Goal: Use online tool/utility: Utilize a website feature to perform a specific function

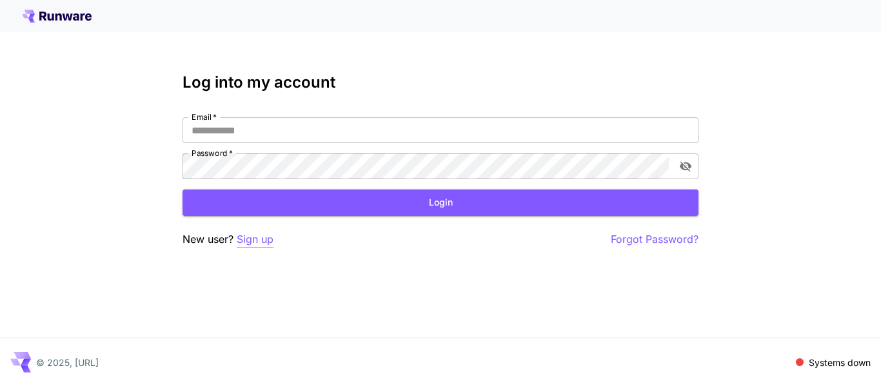
click at [260, 242] on p "Sign up" at bounding box center [255, 240] width 37 height 16
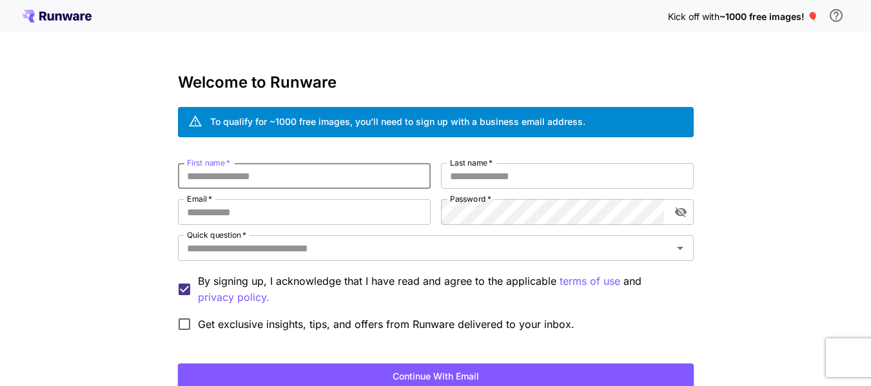
click at [304, 178] on input "First name   *" at bounding box center [304, 176] width 253 height 26
type input "****"
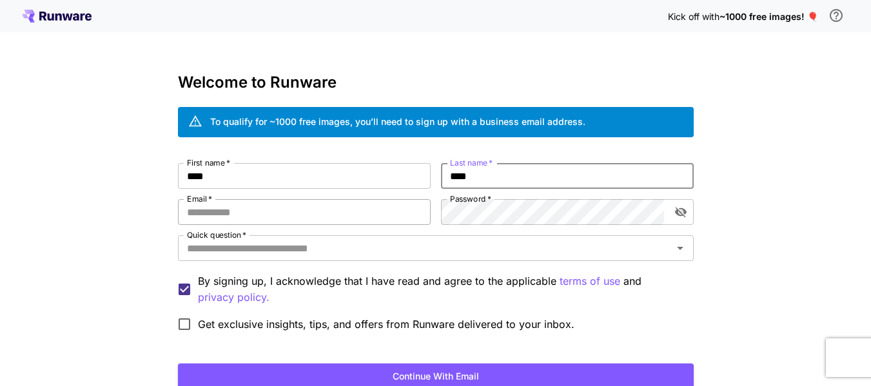
type input "****"
click at [266, 216] on input "Email   *" at bounding box center [304, 212] width 253 height 26
paste input "**********"
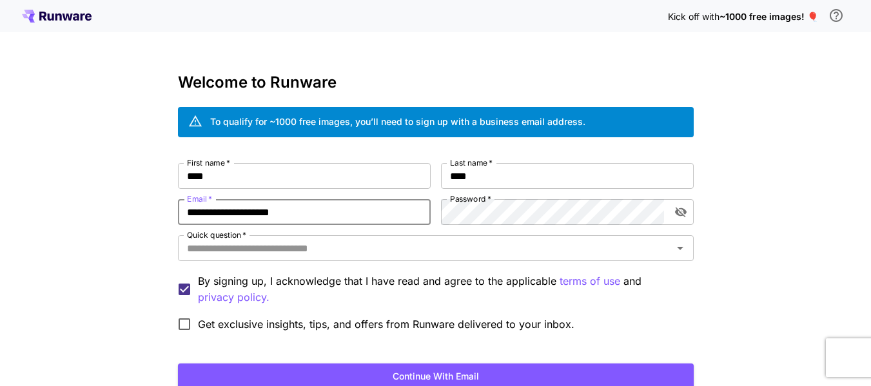
type input "**********"
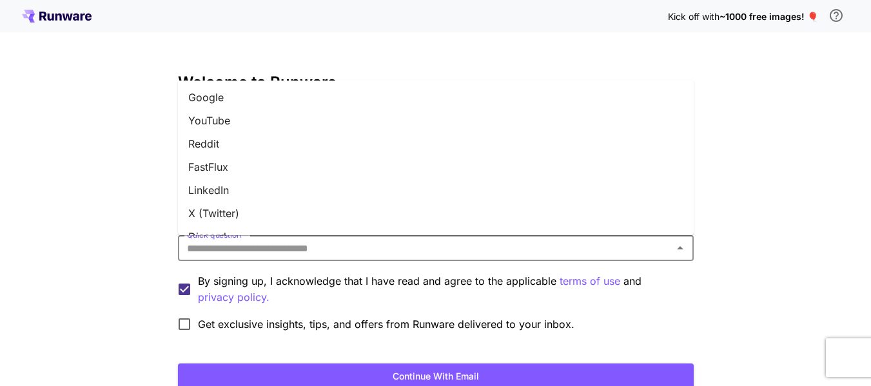
click at [253, 244] on input "Quick question   *" at bounding box center [425, 248] width 487 height 18
click at [233, 108] on li "Google" at bounding box center [436, 97] width 516 height 23
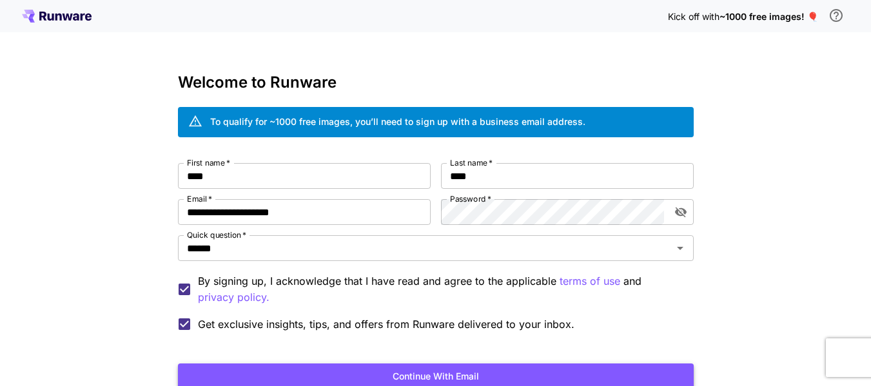
click at [320, 368] on button "Continue with email" at bounding box center [436, 377] width 516 height 26
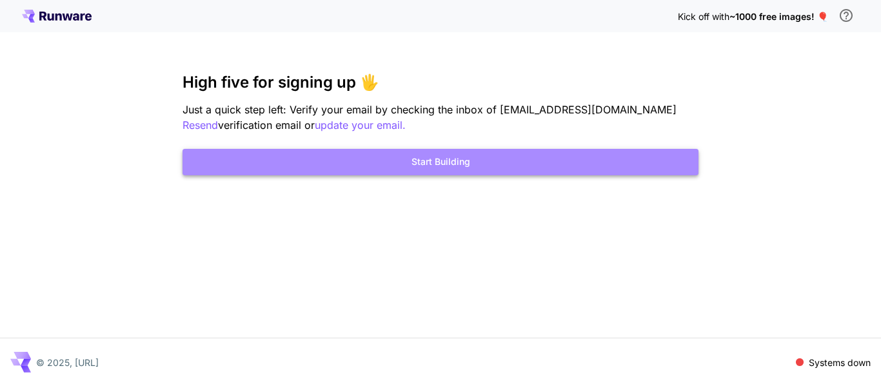
click at [453, 169] on button "Start Building" at bounding box center [440, 162] width 516 height 26
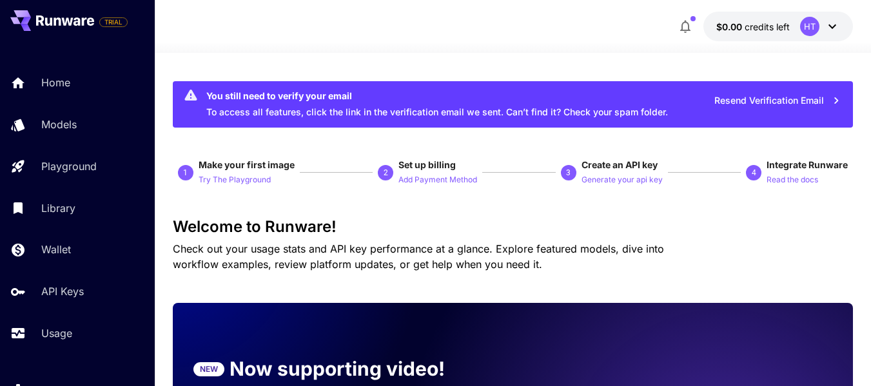
click at [825, 27] on icon at bounding box center [832, 26] width 15 height 15
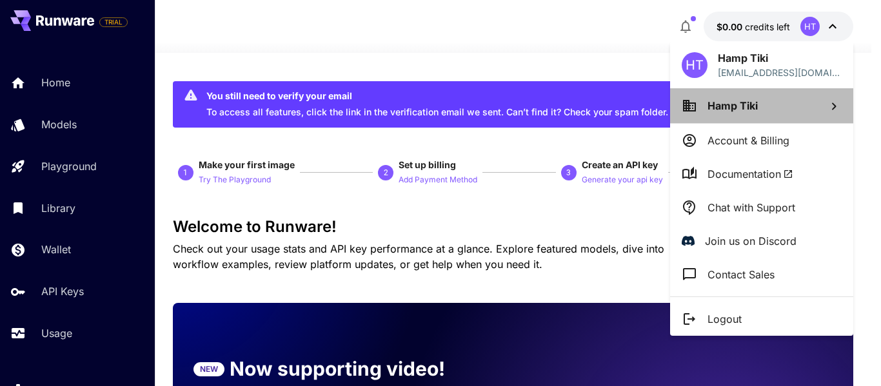
click at [767, 100] on li "Hamp Tiki" at bounding box center [761, 105] width 183 height 35
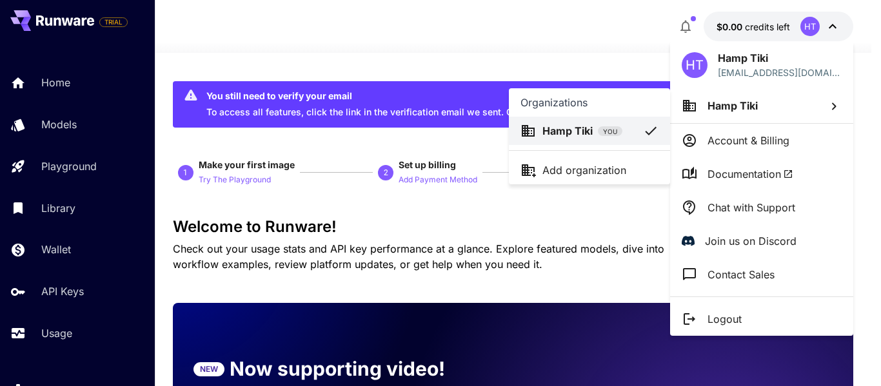
click at [724, 135] on div at bounding box center [440, 193] width 881 height 386
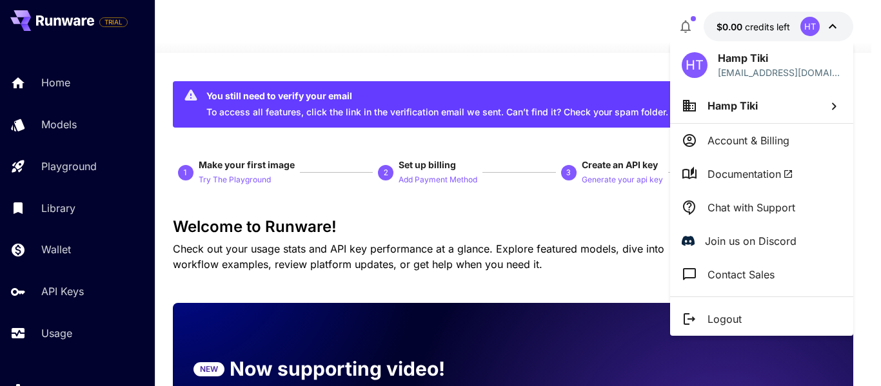
click at [239, 50] on div at bounding box center [440, 193] width 881 height 386
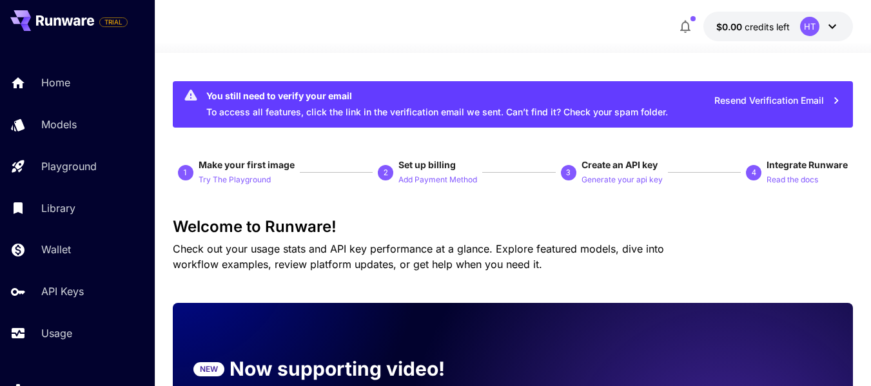
scroll to position [64, 0]
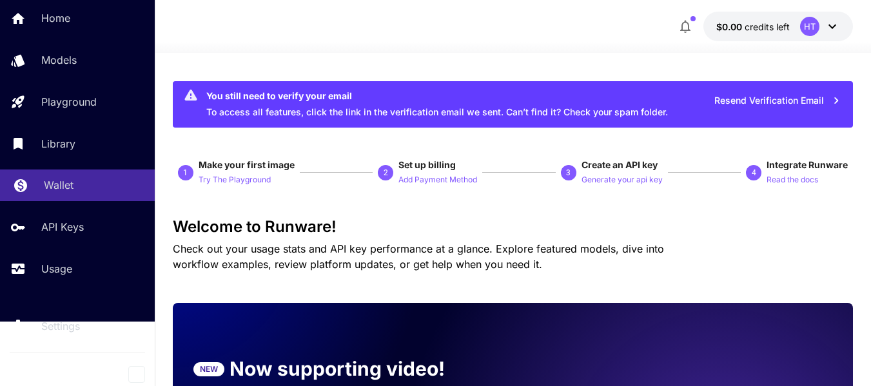
click at [76, 175] on link "Wallet" at bounding box center [77, 186] width 155 height 32
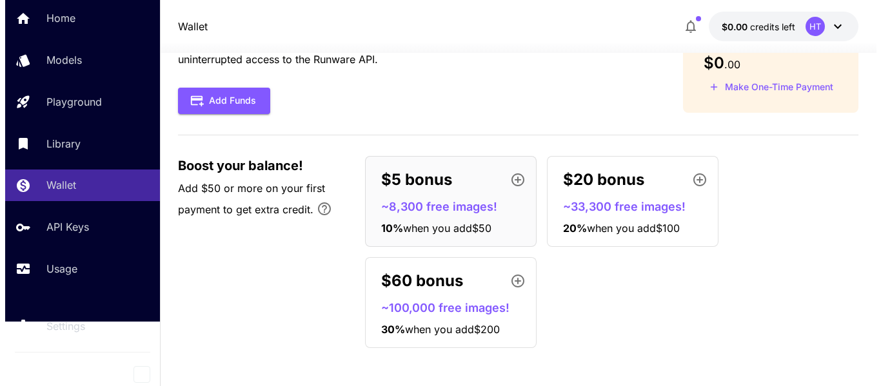
scroll to position [69, 0]
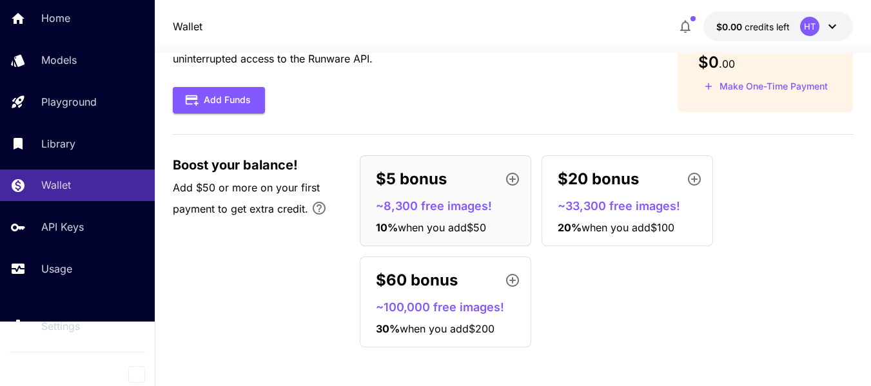
click at [453, 205] on p "~8,300 free images!" at bounding box center [451, 205] width 150 height 17
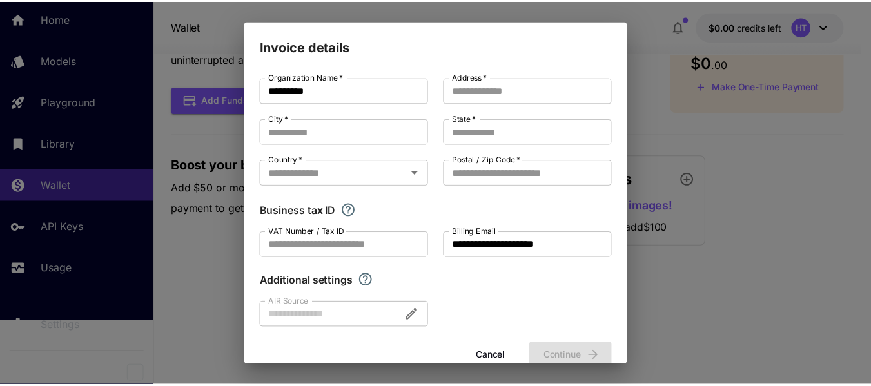
scroll to position [27, 0]
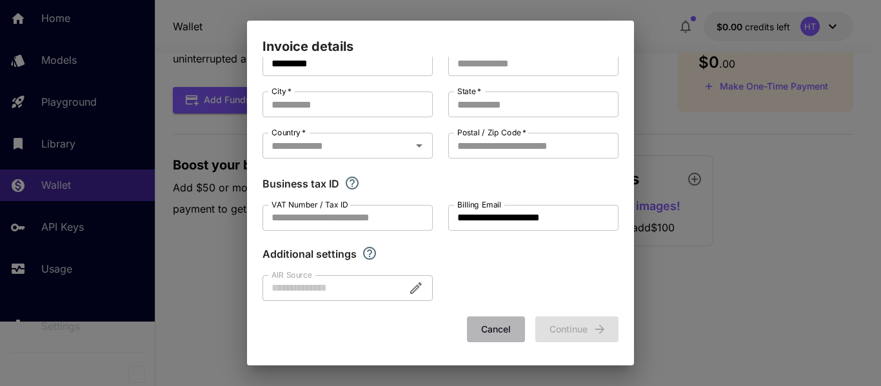
click at [490, 326] on button "Cancel" at bounding box center [496, 330] width 58 height 26
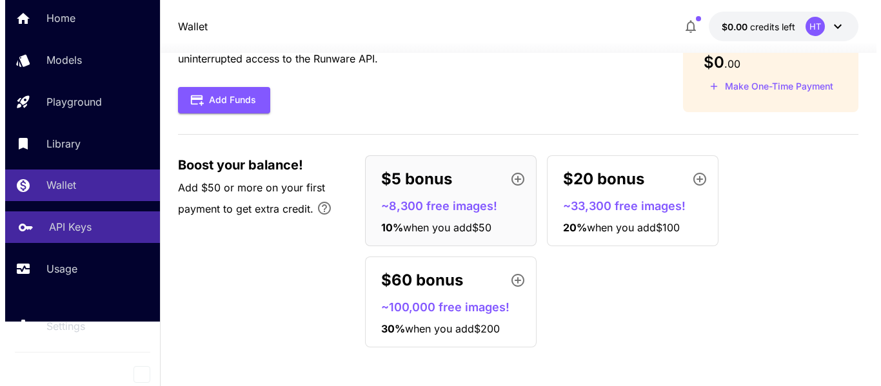
scroll to position [0, 0]
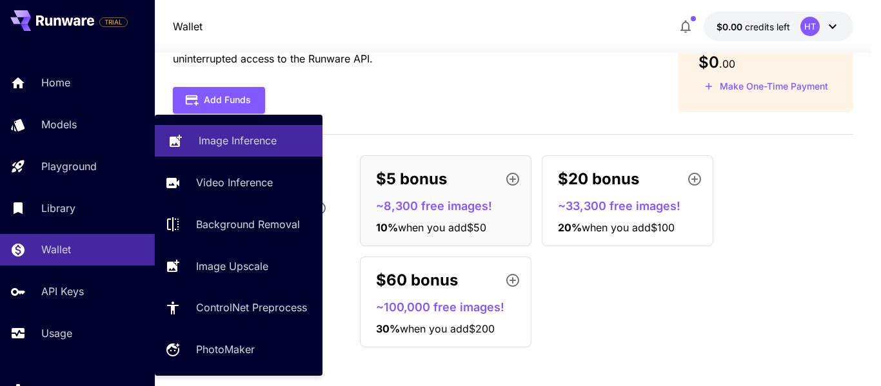
click at [202, 142] on p "Image Inference" at bounding box center [238, 140] width 78 height 15
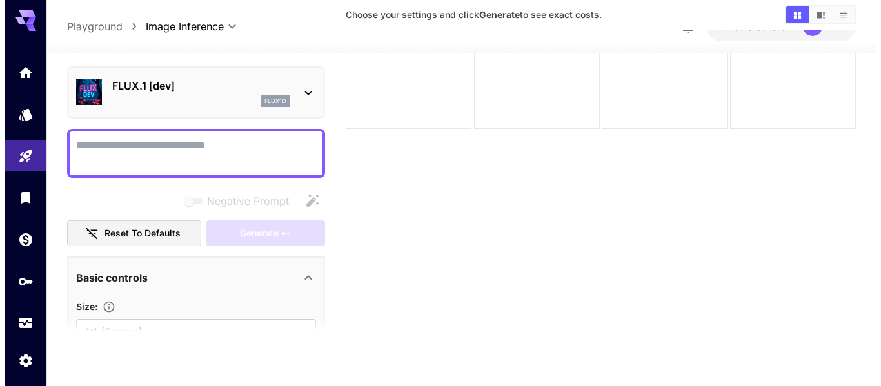
scroll to position [102, 0]
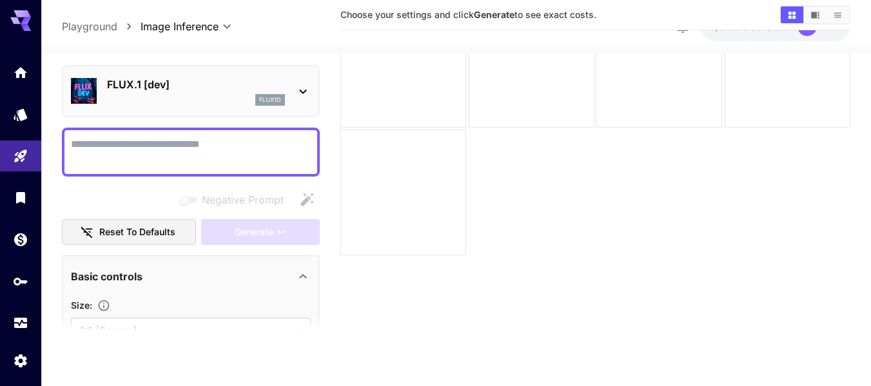
click at [127, 157] on textarea "Negative Prompt" at bounding box center [191, 152] width 240 height 31
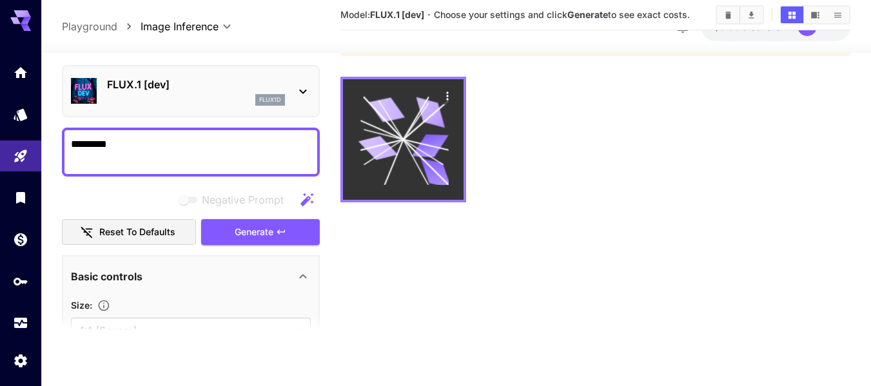
type textarea "*********"
click at [402, 143] on icon at bounding box center [394, 163] width 19 height 46
click at [388, 148] on icon at bounding box center [378, 148] width 39 height 30
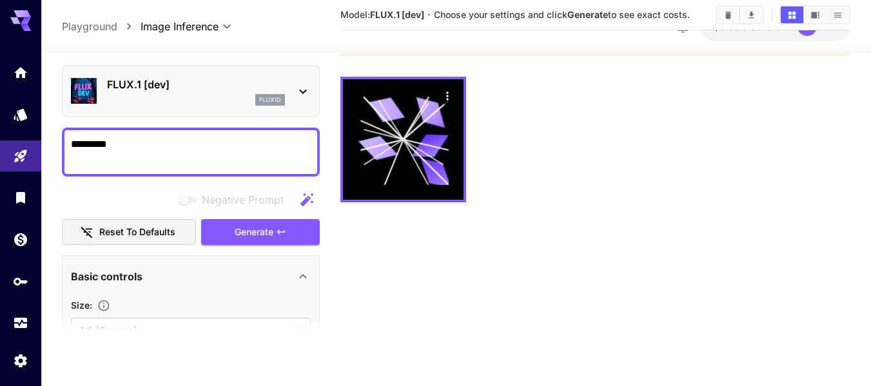
drag, startPoint x: 419, startPoint y: 139, endPoint x: 481, endPoint y: 187, distance: 78.2
click at [487, 195] on div at bounding box center [595, 140] width 510 height 126
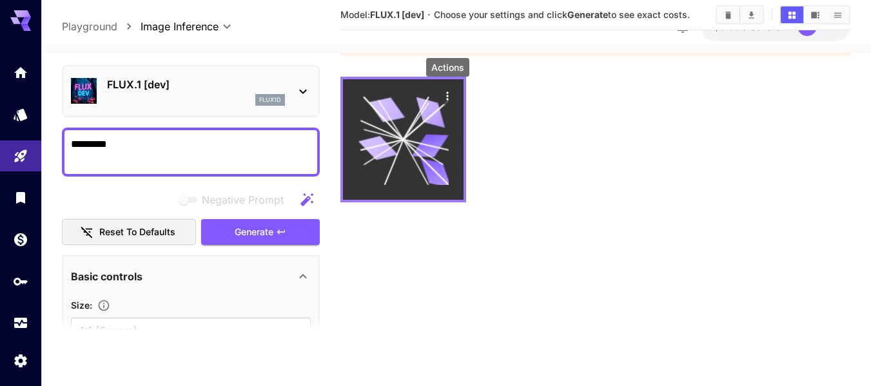
click at [444, 95] on icon "Actions" at bounding box center [447, 96] width 13 height 13
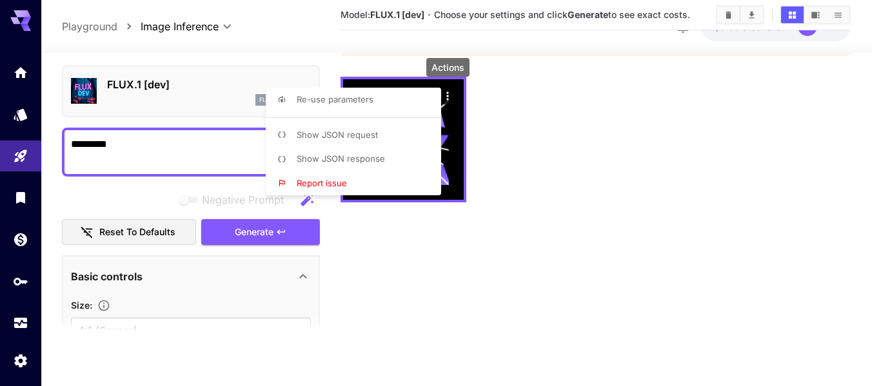
click at [547, 170] on div at bounding box center [440, 193] width 881 height 386
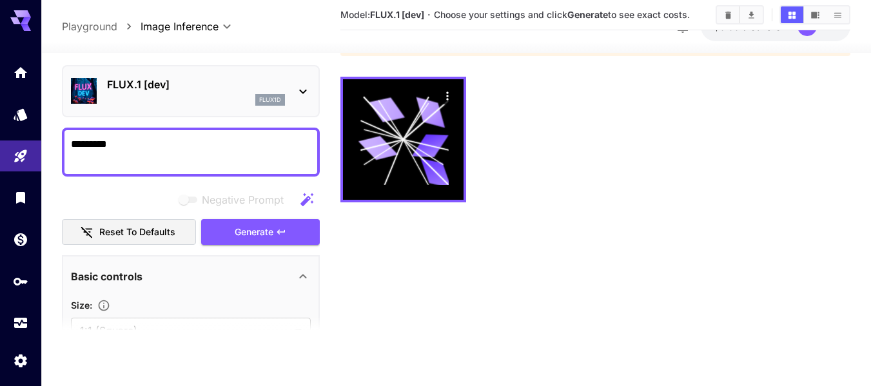
click at [302, 92] on icon at bounding box center [303, 92] width 7 height 5
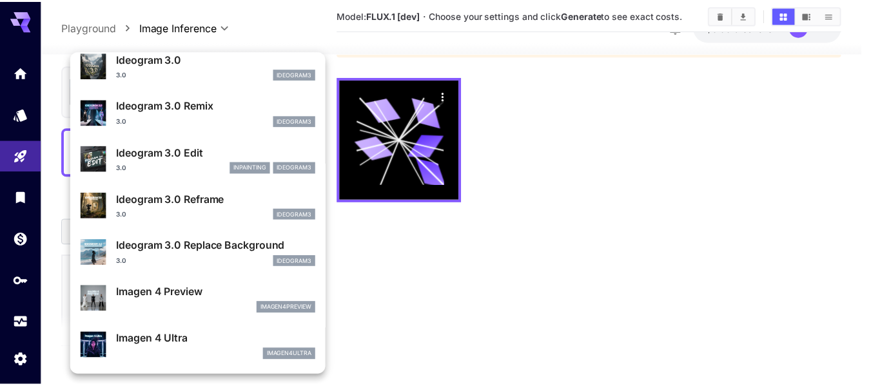
scroll to position [388, 0]
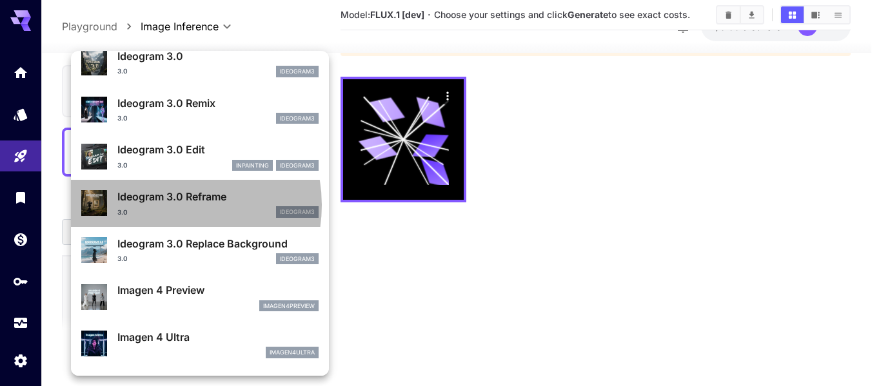
click at [168, 205] on div "Ideogram 3.0 Reframe 3.0 ideogram3" at bounding box center [217, 203] width 201 height 29
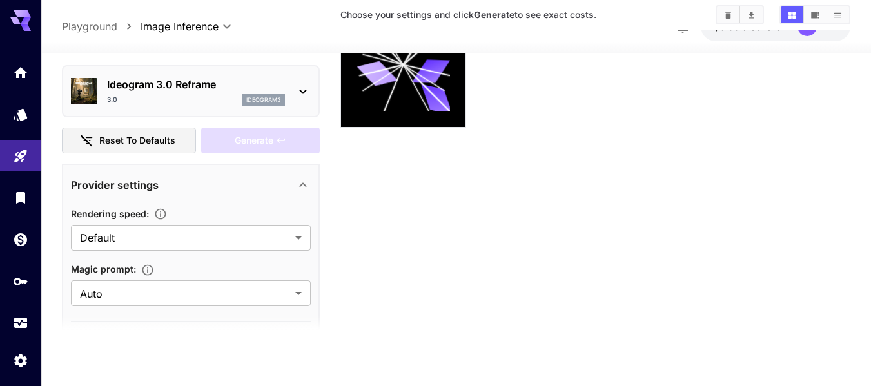
click at [165, 90] on p "Ideogram 3.0 Reframe" at bounding box center [196, 84] width 178 height 15
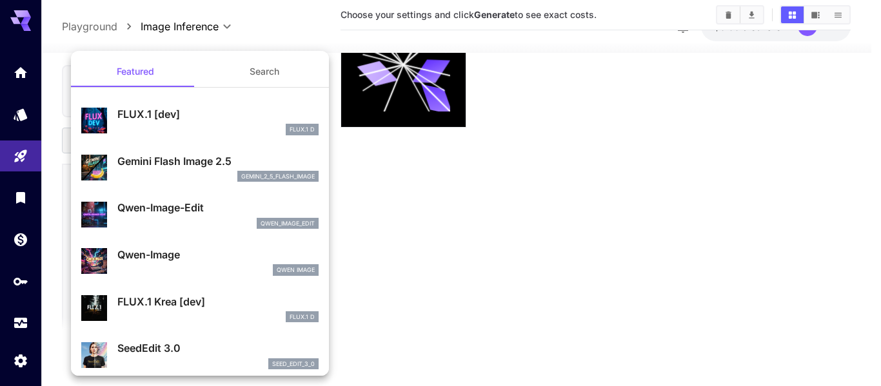
click at [465, 223] on div at bounding box center [440, 193] width 881 height 386
